Goal: Task Accomplishment & Management: Manage account settings

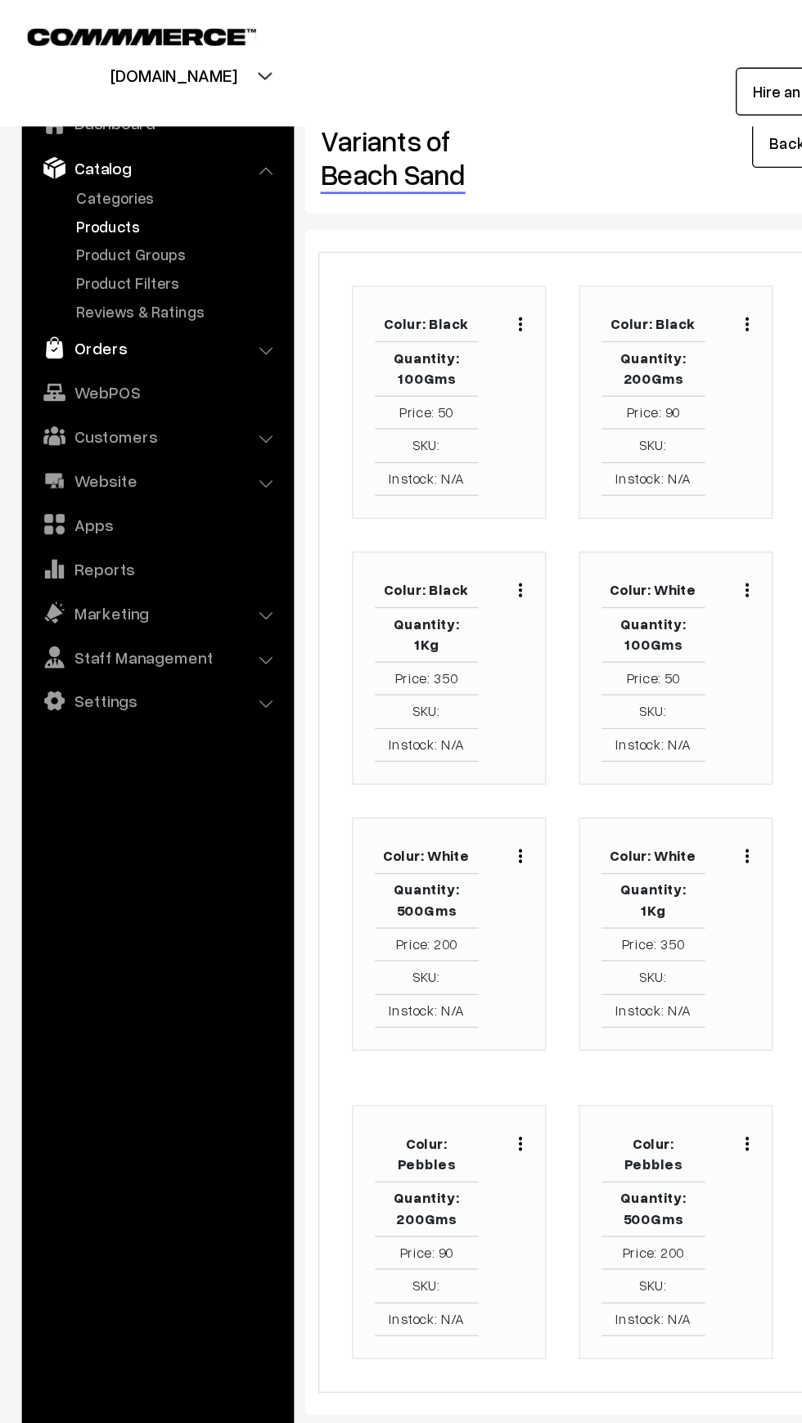
click at [56, 261] on link "Orders" at bounding box center [117, 260] width 195 height 29
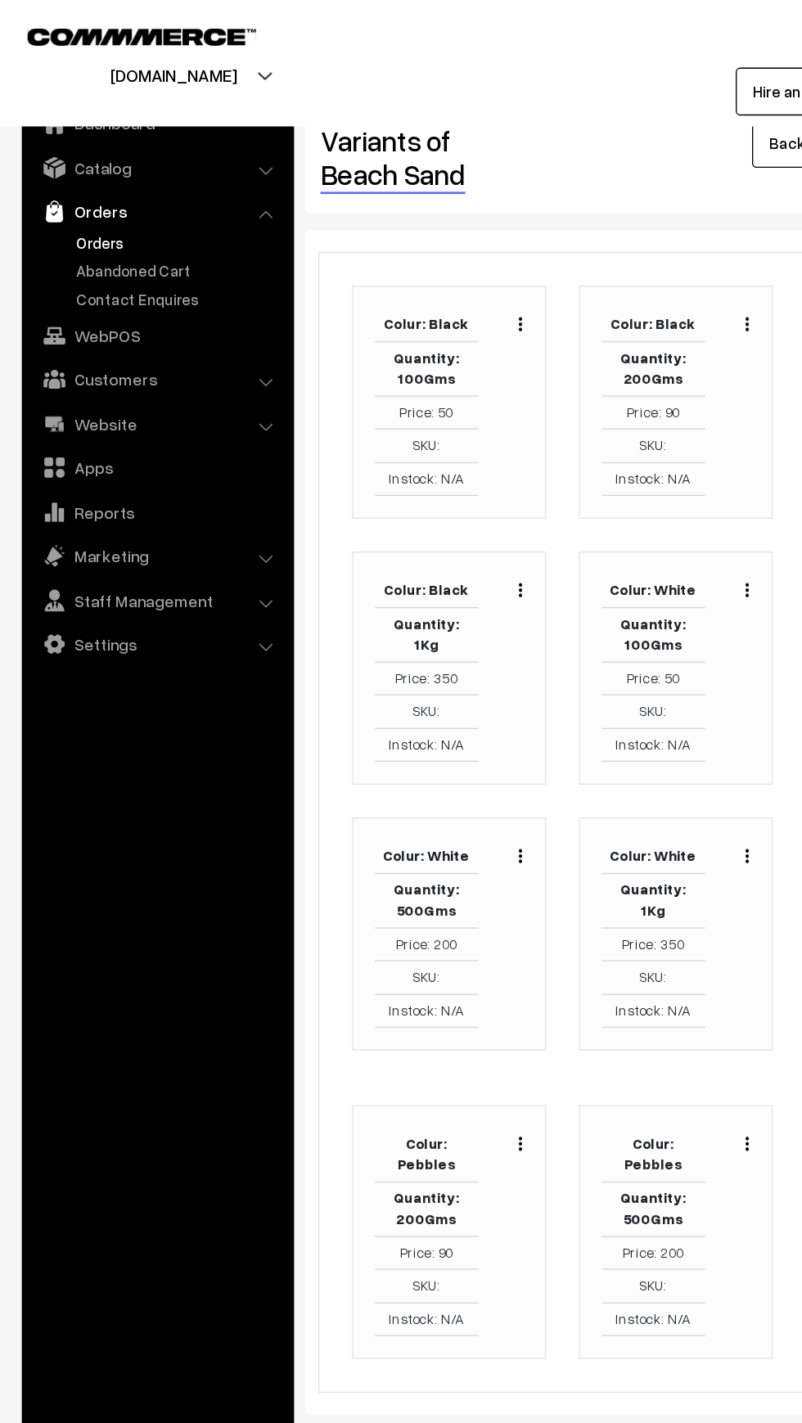
click at [56, 182] on link "Orders" at bounding box center [134, 182] width 162 height 17
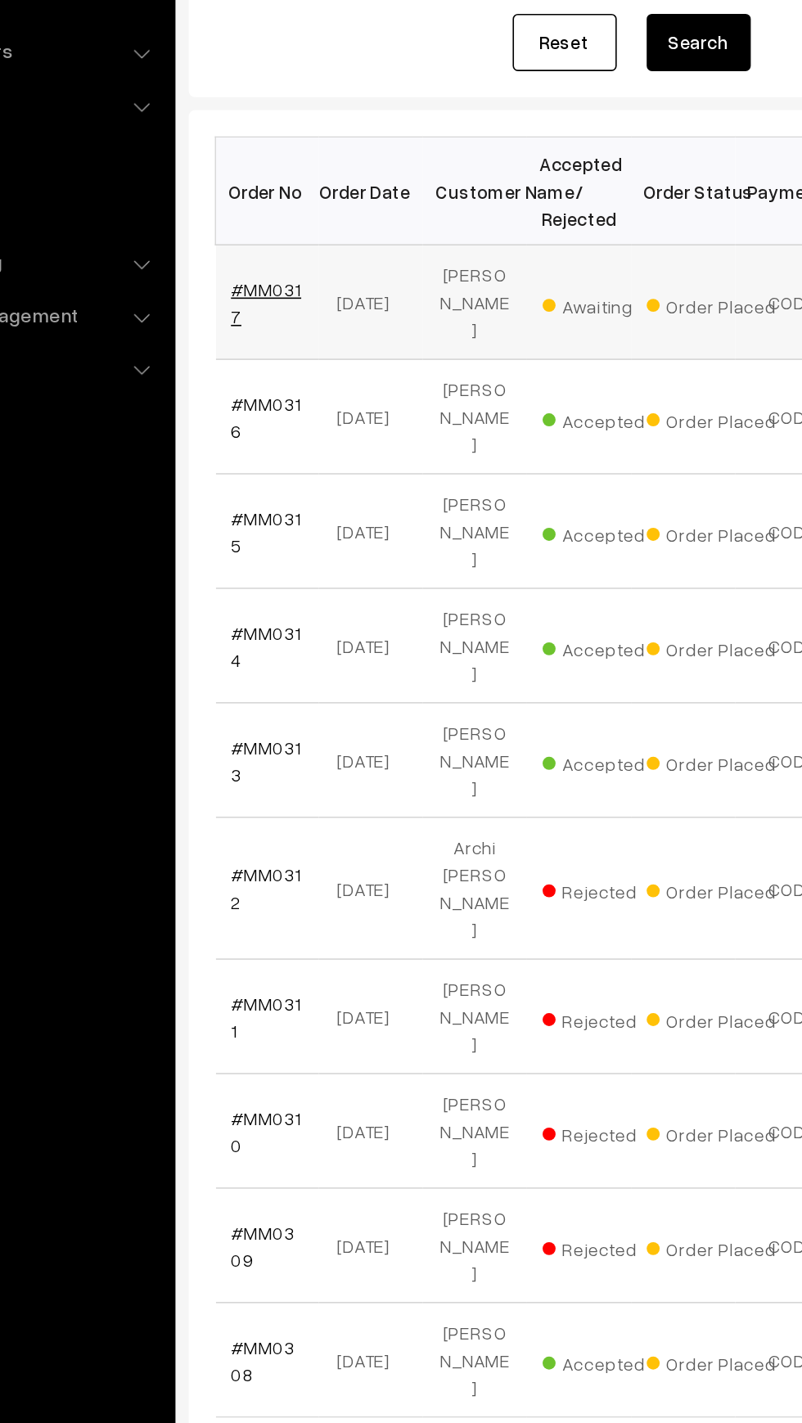
click at [295, 441] on link "#MM0317" at bounding box center [278, 443] width 44 height 31
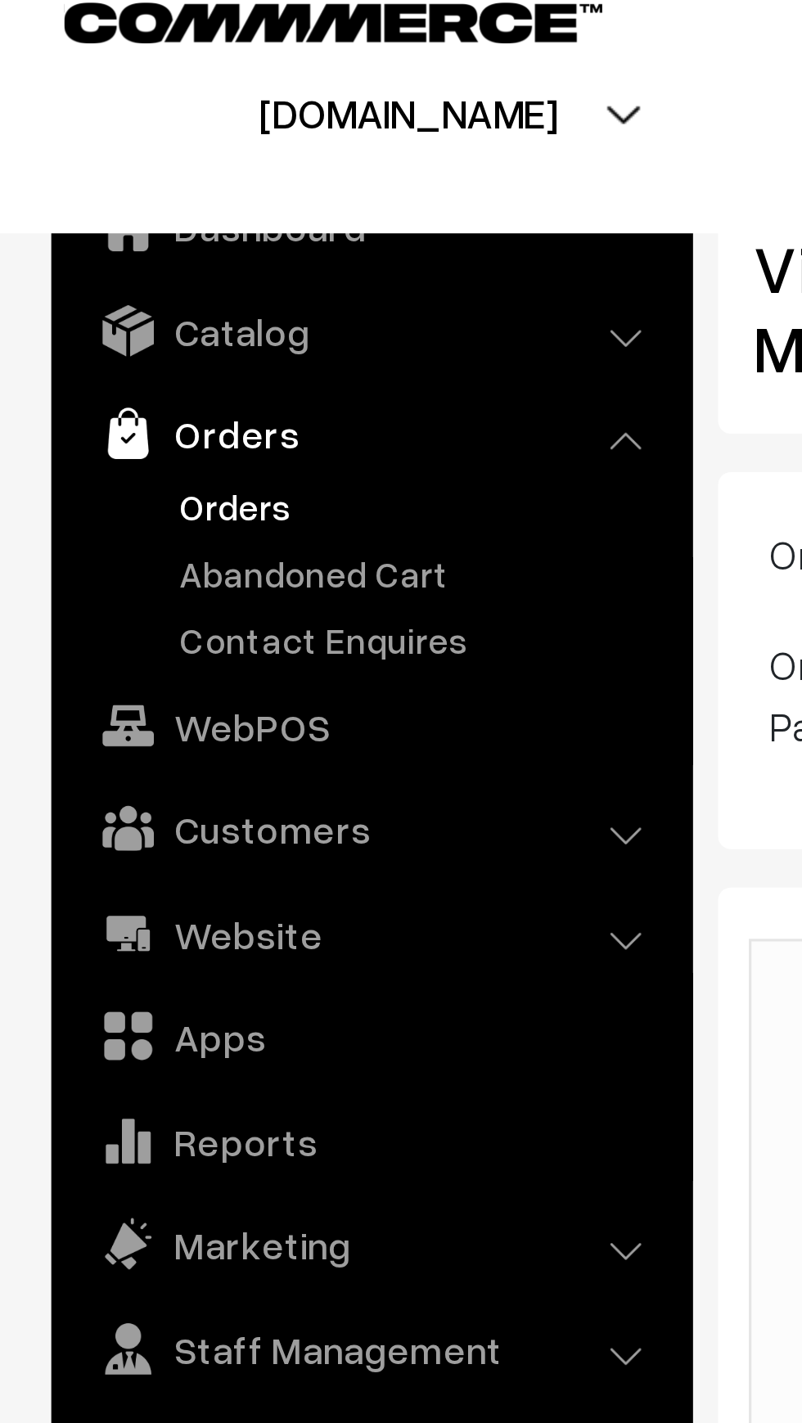
click at [59, 188] on link "Orders" at bounding box center [134, 182] width 162 height 17
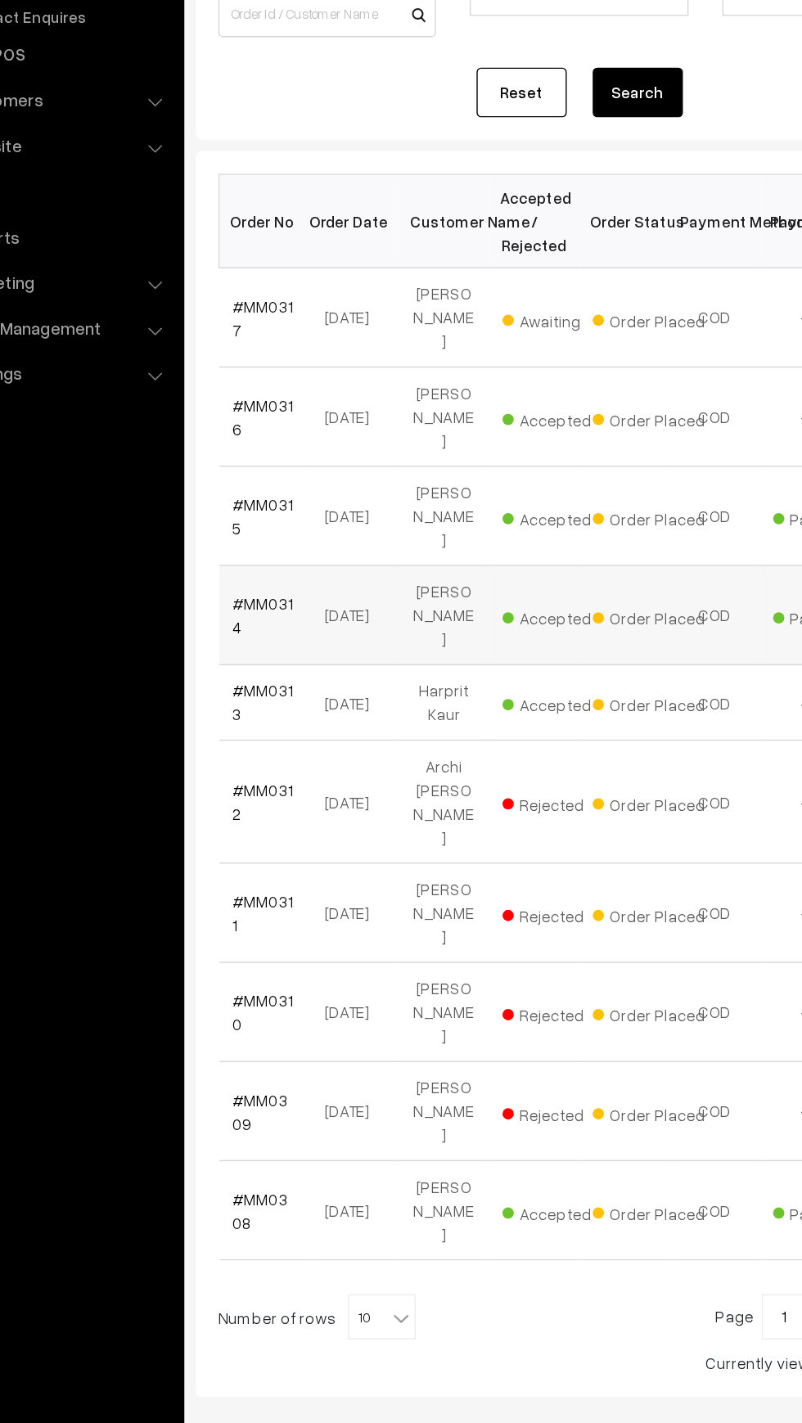
click at [290, 647] on td "#MM0314" at bounding box center [278, 660] width 65 height 72
click at [259, 644] on link "#MM0314" at bounding box center [278, 659] width 44 height 31
